Goal: Ask a question

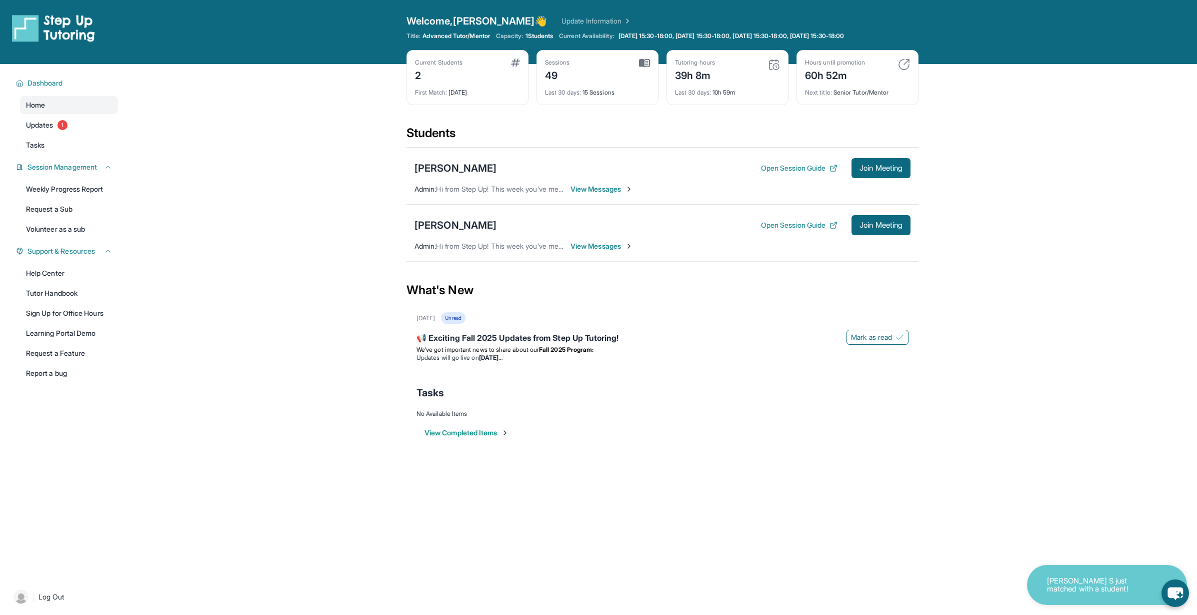
click at [577, 187] on span "View Messages" at bounding box center [602, 189] width 63 height 10
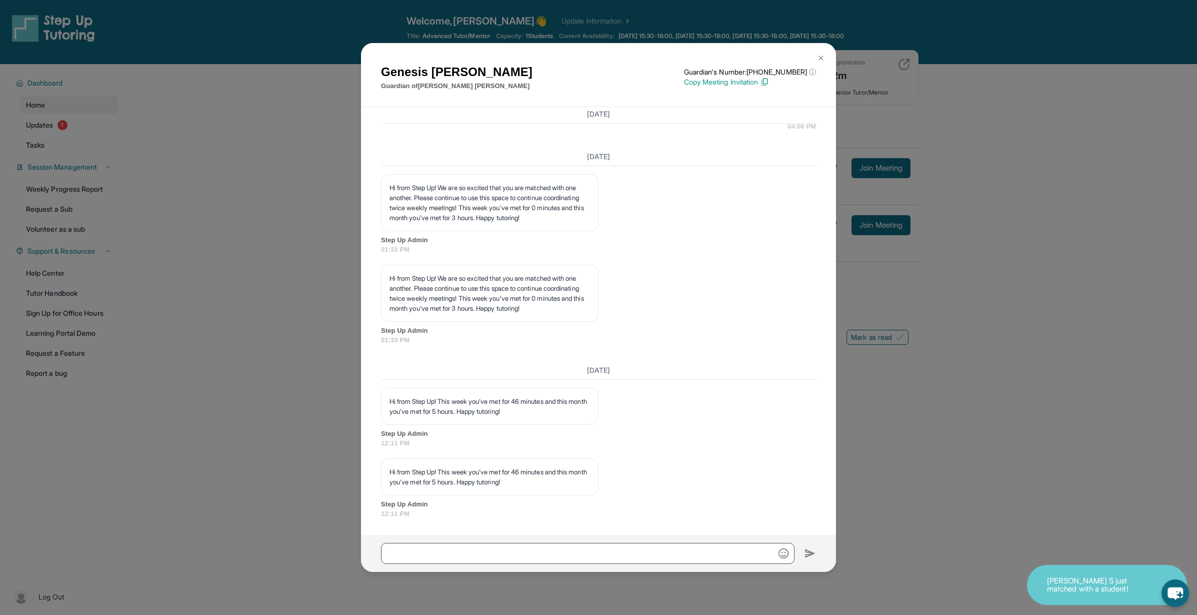
scroll to position [11615, 0]
click at [581, 556] on input "text" at bounding box center [588, 553] width 414 height 21
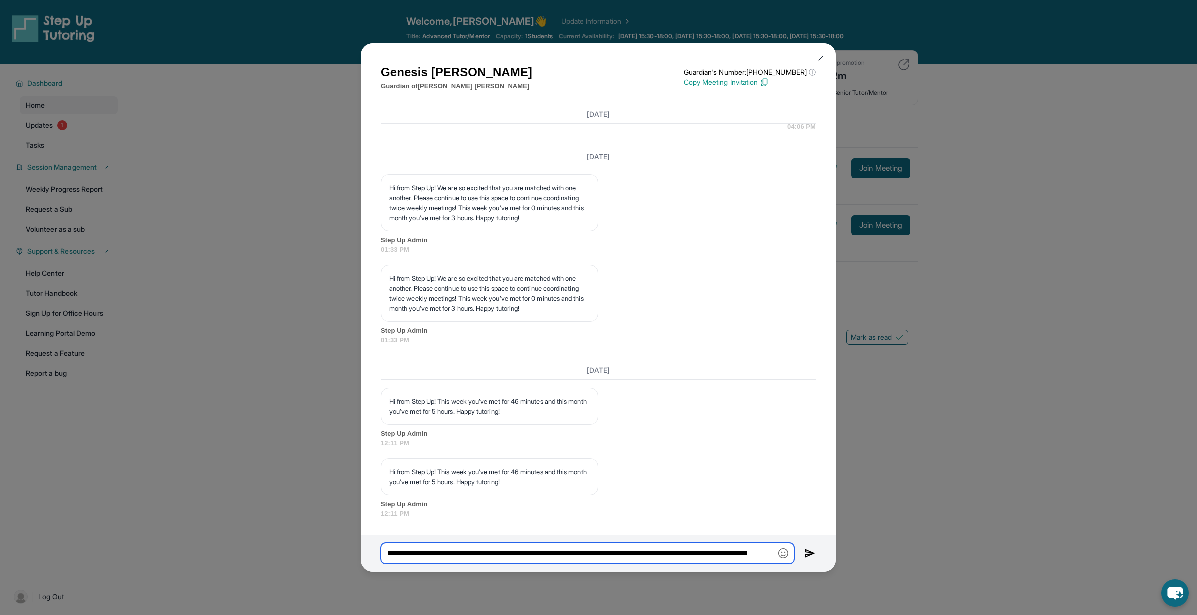
scroll to position [0, 61]
click at [679, 550] on input "**********" at bounding box center [588, 553] width 414 height 21
type input "**********"
click at [809, 551] on img at bounding box center [811, 553] width 12 height 12
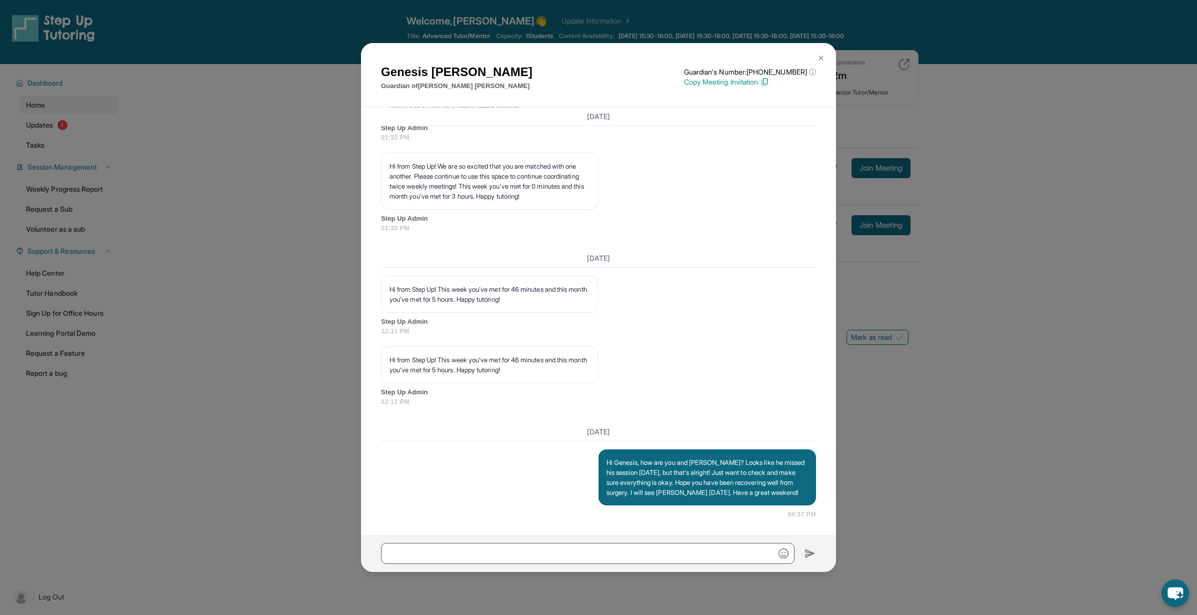
scroll to position [11727, 0]
click at [1091, 290] on div "Genesis Mijango Guardian of Isaac Carrasco Guardian's Number: +18779599489 ⓘ Th…" at bounding box center [598, 307] width 1197 height 615
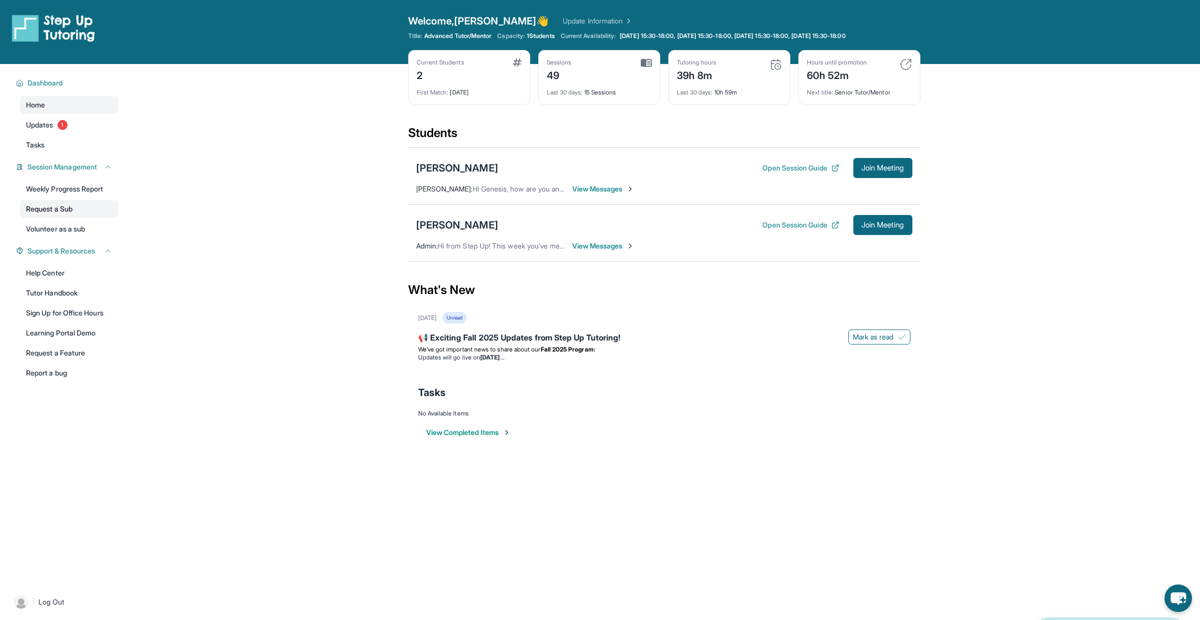
click at [64, 211] on link "Request a Sub" at bounding box center [69, 209] width 98 height 18
click at [57, 210] on link "Request a Sub" at bounding box center [69, 209] width 98 height 18
